Goal: Information Seeking & Learning: Learn about a topic

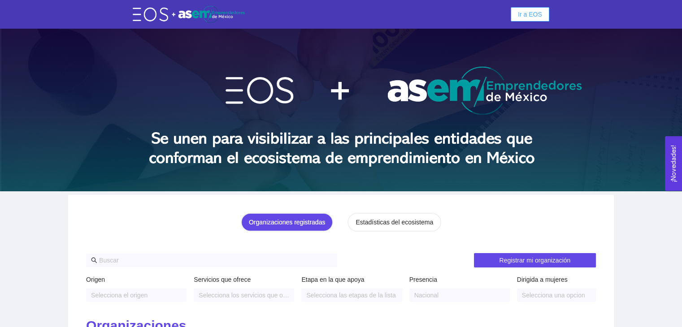
click at [534, 16] on span "Ir a EOS" at bounding box center [530, 14] width 24 height 10
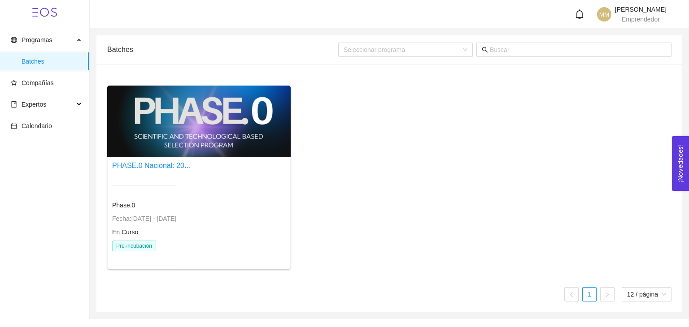
click at [162, 175] on div at bounding box center [144, 186] width 64 height 22
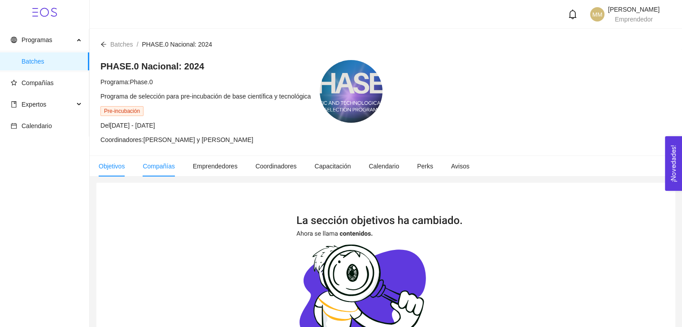
click at [160, 166] on span "Compañías" at bounding box center [159, 166] width 32 height 7
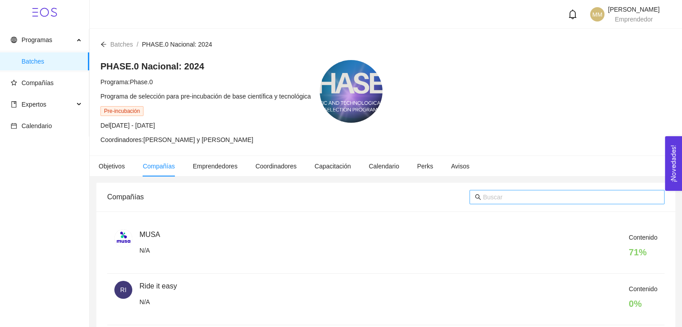
click at [475, 200] on span at bounding box center [478, 197] width 6 height 10
click at [487, 196] on input "text" at bounding box center [571, 197] width 176 height 10
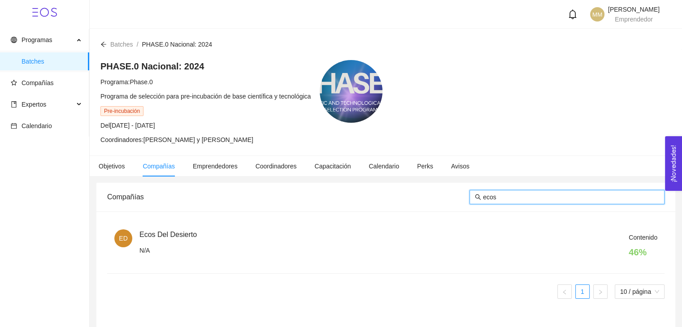
type input "ecos"
click at [151, 240] on div "Contenido 46 %" at bounding box center [399, 248] width 518 height 31
click at [124, 238] on span "ED" at bounding box center [123, 239] width 9 height 18
click at [153, 232] on span "Ecos Del Desierto" at bounding box center [168, 235] width 57 height 8
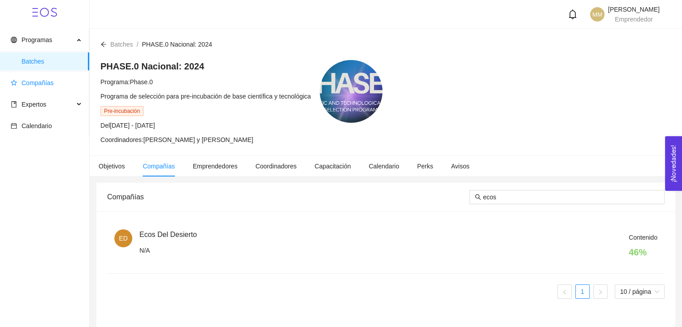
click at [46, 90] on span "Compañías" at bounding box center [46, 83] width 71 height 18
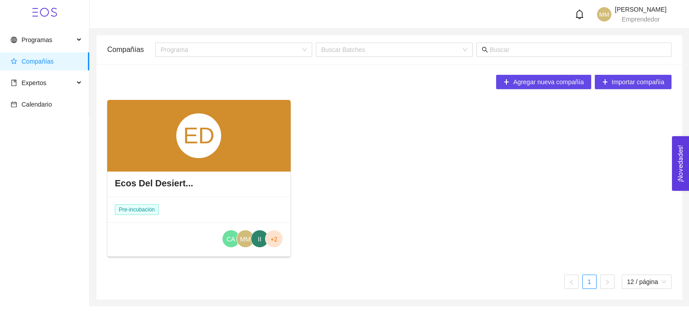
click at [96, 217] on main "Compañías Programa Buscar Batches Agregar nueva compañía Importar compañía ED E…" at bounding box center [389, 168] width 599 height 278
click at [130, 189] on h4 "Ecos Del Desiert..." at bounding box center [154, 183] width 78 height 13
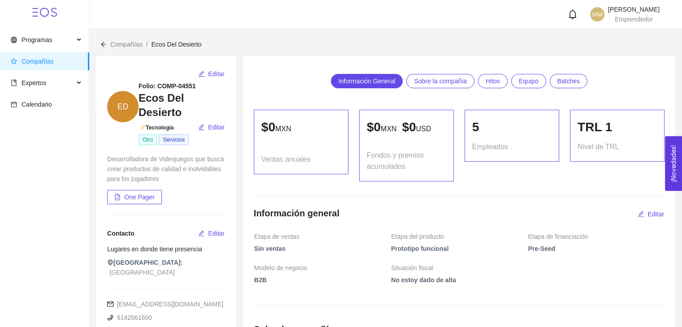
click at [569, 82] on span "Batches" at bounding box center [569, 80] width 23 height 13
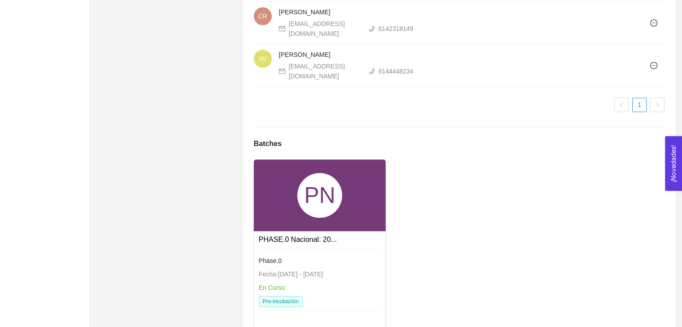
click at [271, 169] on div "PN" at bounding box center [320, 196] width 132 height 72
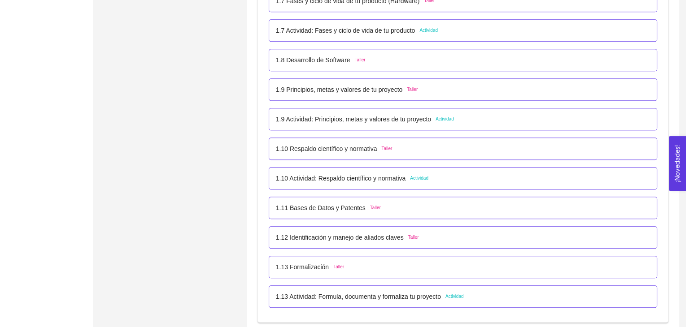
scroll to position [718, 0]
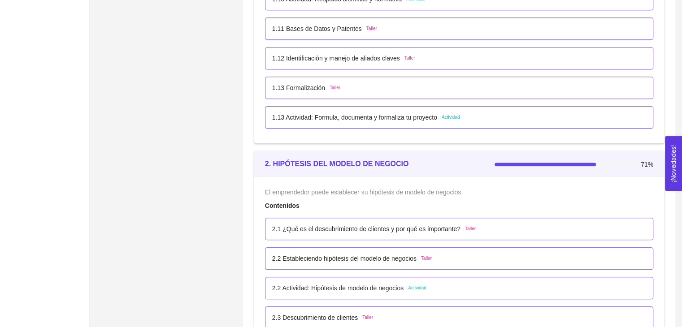
click at [356, 114] on p "1.13 Actividad: Formula, documenta y formaliza tu proyecto" at bounding box center [354, 118] width 165 height 10
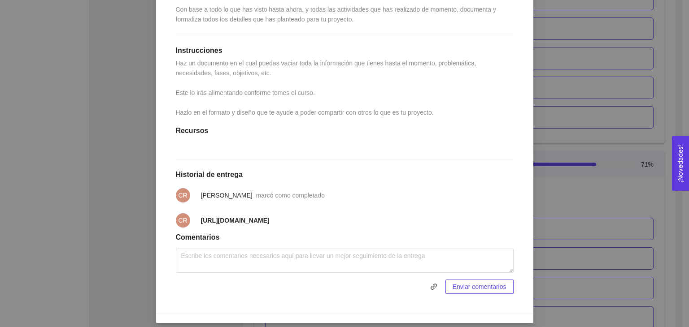
scroll to position [227, 0]
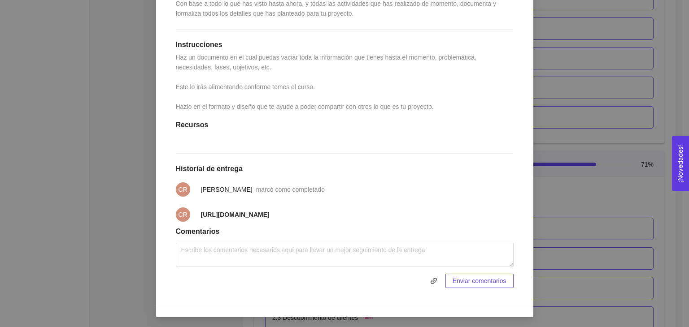
click at [640, 194] on div "1. DESARROLLO DEL PRODUCTO El emprendedor puede conocer los primeros pasos para…" at bounding box center [344, 163] width 689 height 327
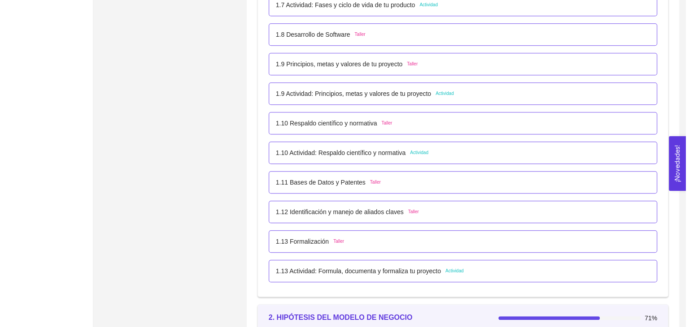
scroll to position [538, 0]
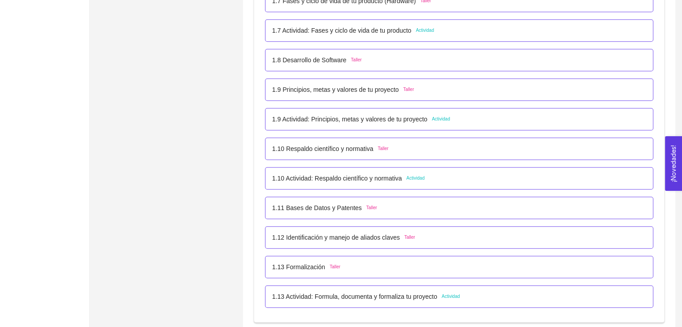
click at [367, 180] on p "1.10 Actividad: Respaldo científico y normativa" at bounding box center [337, 179] width 130 height 10
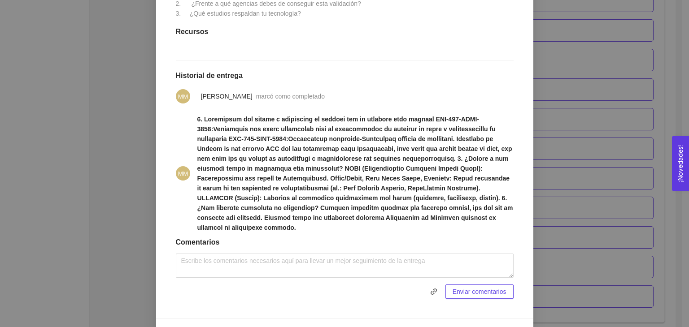
scroll to position [282, 0]
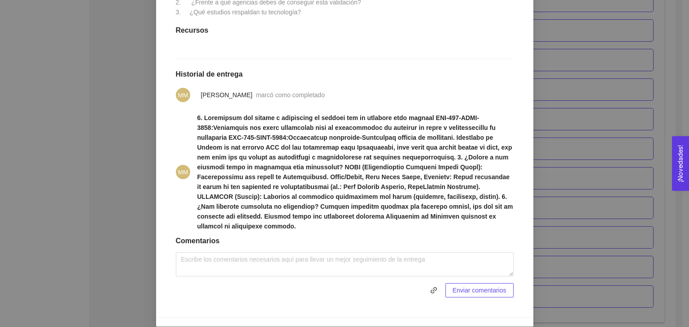
click at [633, 138] on div "1. DESARROLLO DEL PRODUCTO El emprendedor puede conocer los primeros pasos para…" at bounding box center [344, 163] width 689 height 327
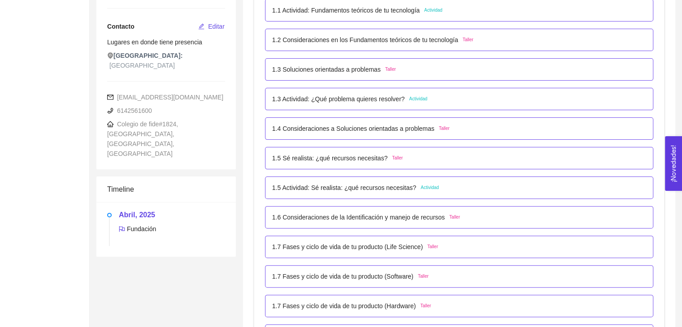
scroll to position [0, 0]
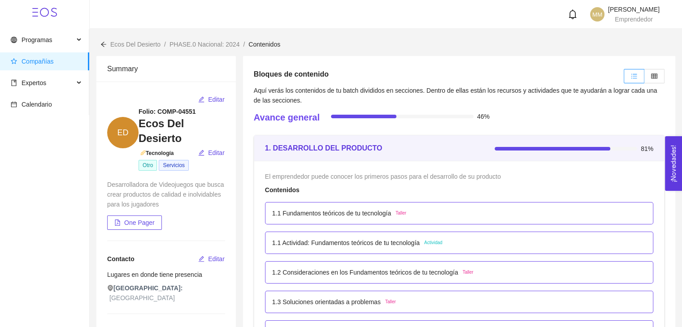
click at [154, 160] on span "Otro" at bounding box center [148, 165] width 18 height 11
